Goal: Information Seeking & Learning: Learn about a topic

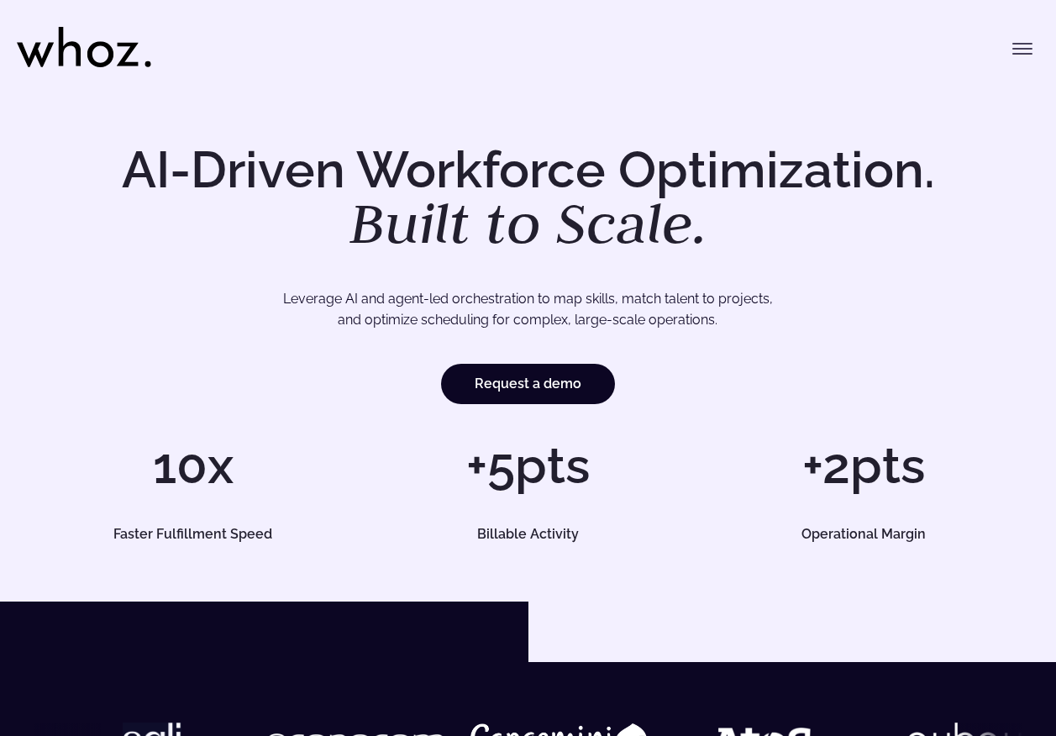
click at [1015, 45] on icon "Toggle menu" at bounding box center [1022, 49] width 20 height 20
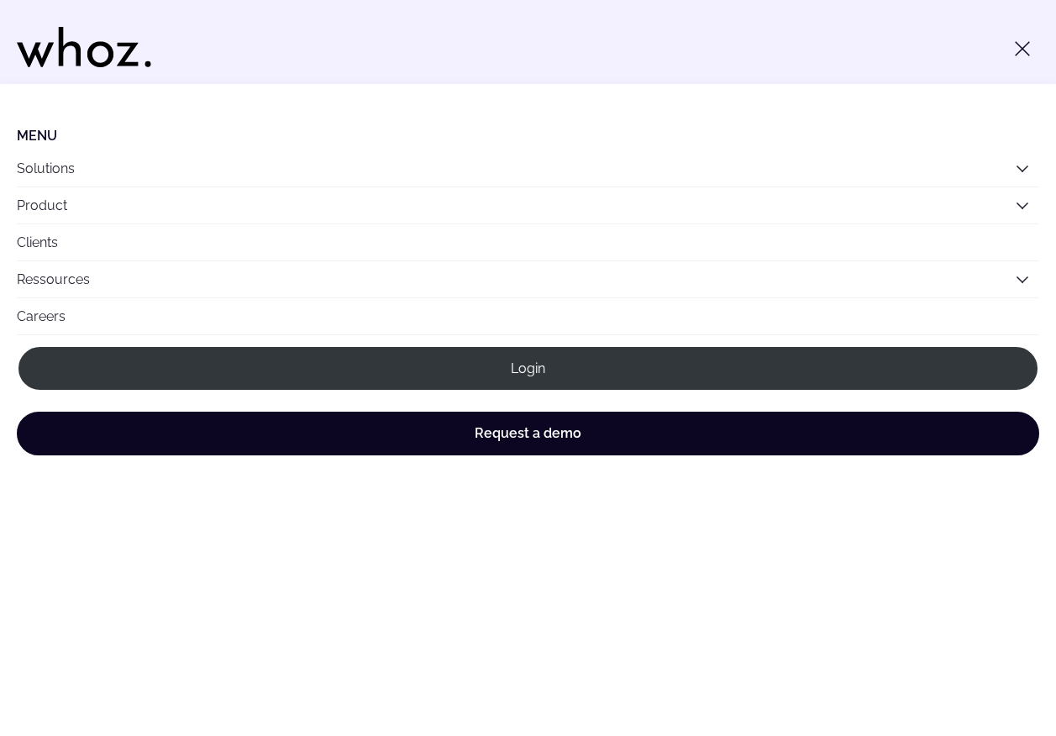
click at [49, 163] on button "Solutions" at bounding box center [528, 168] width 1022 height 36
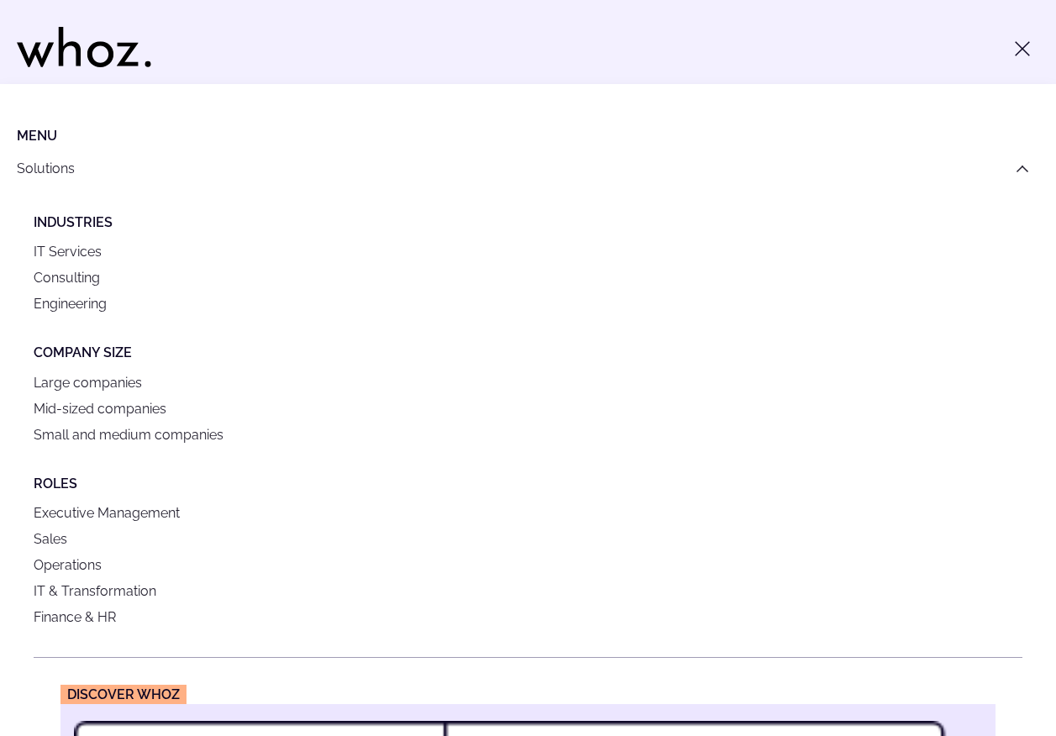
click at [92, 247] on link "IT Services" at bounding box center [528, 252] width 989 height 26
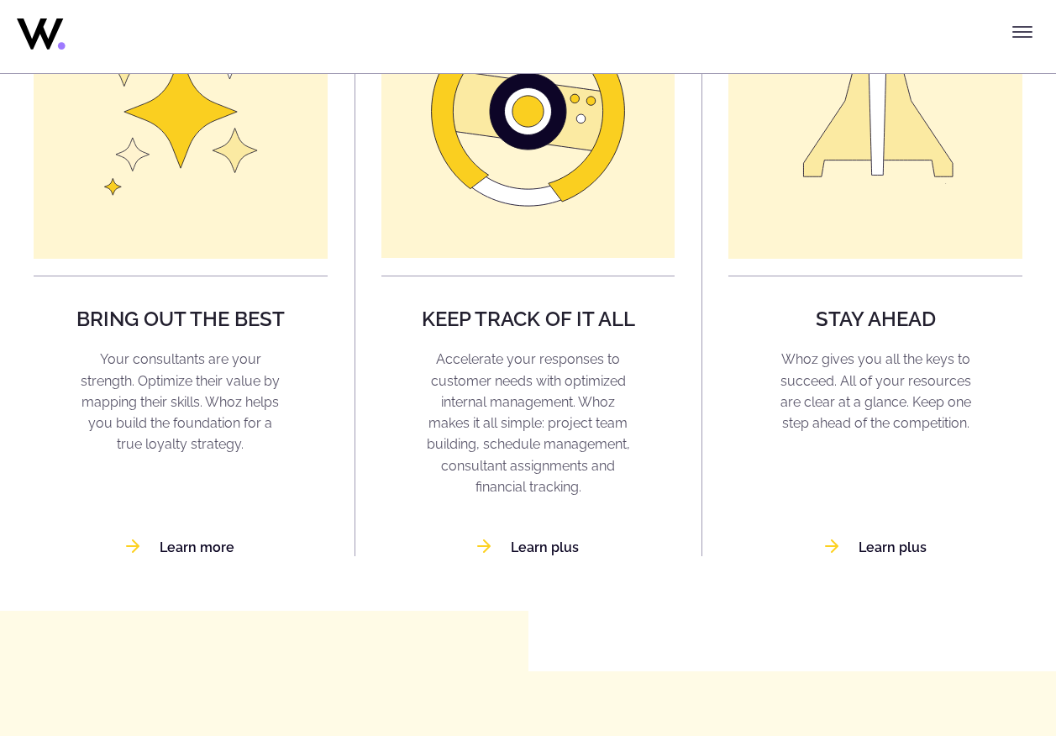
scroll to position [1596, 0]
